Goal: Task Accomplishment & Management: Manage account settings

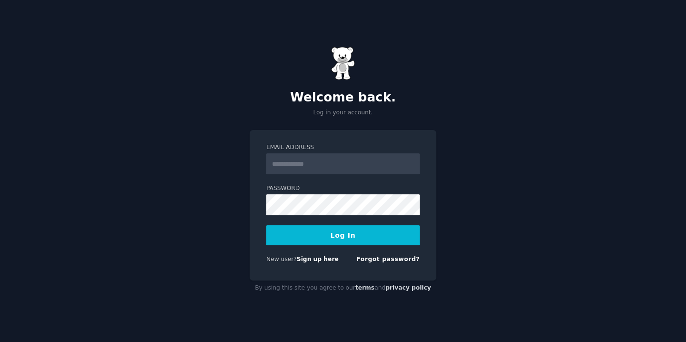
click at [321, 168] on input "Email Address" at bounding box center [342, 163] width 153 height 21
type input "**********"
click at [266, 225] on button "Log In" at bounding box center [342, 235] width 153 height 20
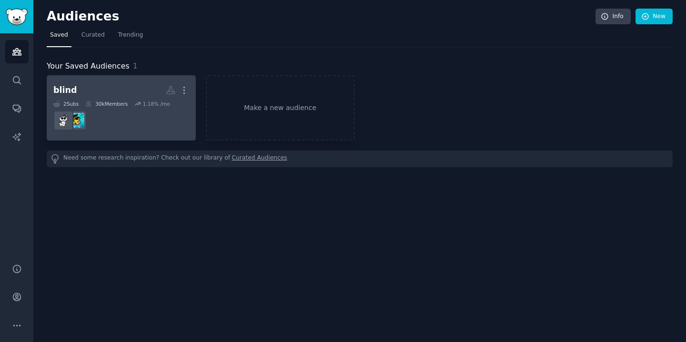
click at [98, 99] on div "blind More 2 Sub s 30k Members 1.18 % /mo" at bounding box center [121, 108] width 136 height 52
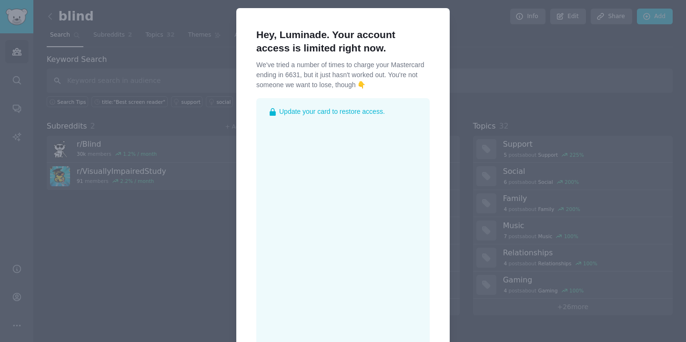
scroll to position [5, 0]
click at [431, 16] on div "Hey, Luminade. Your account access is limited right now. We've tried a number o…" at bounding box center [342, 252] width 213 height 486
click at [477, 47] on div at bounding box center [343, 171] width 686 height 342
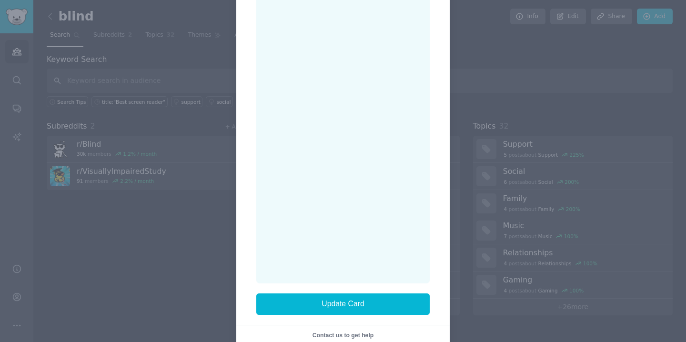
scroll to position [170, 0]
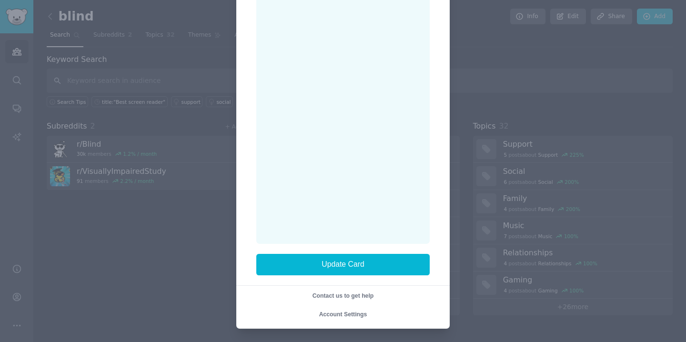
click at [156, 235] on div at bounding box center [343, 171] width 686 height 342
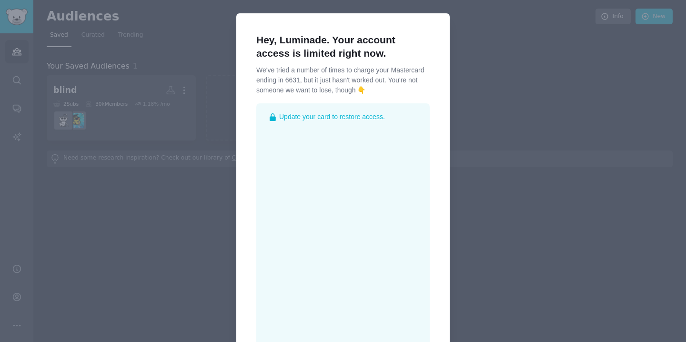
click at [84, 115] on div at bounding box center [343, 171] width 686 height 342
click at [339, 69] on p "We've tried a number of times to charge your Mastercard ending in 6631, but it …" at bounding box center [342, 80] width 173 height 30
click at [414, 23] on div "Hey, Luminade. Your account access is limited right now. We've tried a number o…" at bounding box center [342, 256] width 173 height 466
click at [427, 22] on div "Hey, Luminade. Your account access is limited right now. We've tried a number o…" at bounding box center [342, 256] width 213 height 486
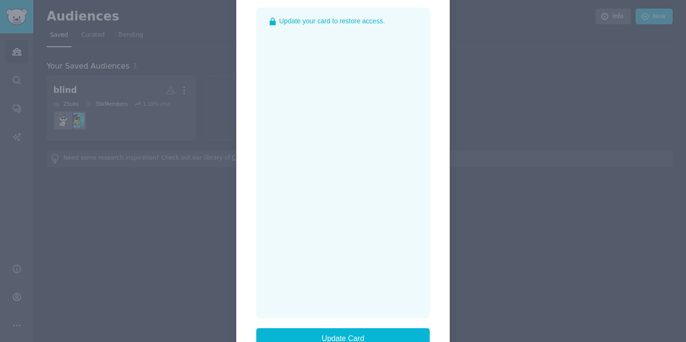
scroll to position [138, 0]
